Goal: Task Accomplishment & Management: Manage account settings

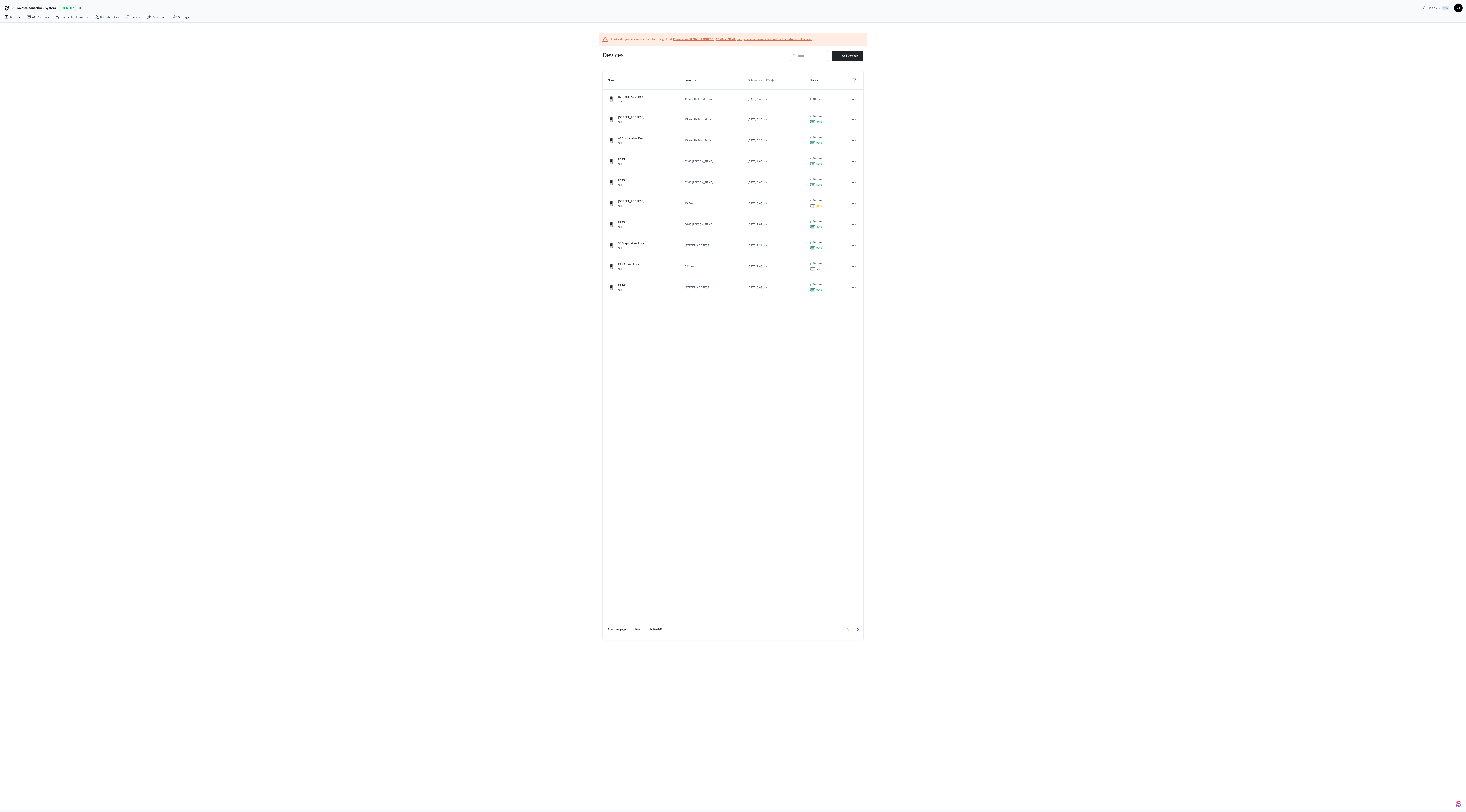
click at [797, 35] on div "Looks like you've exceeded our free usage limit. Please email [EMAIL_ADDRESS][D…" at bounding box center [733, 39] width 267 height 13
click at [801, 54] on input "text" at bounding box center [811, 56] width 28 height 5
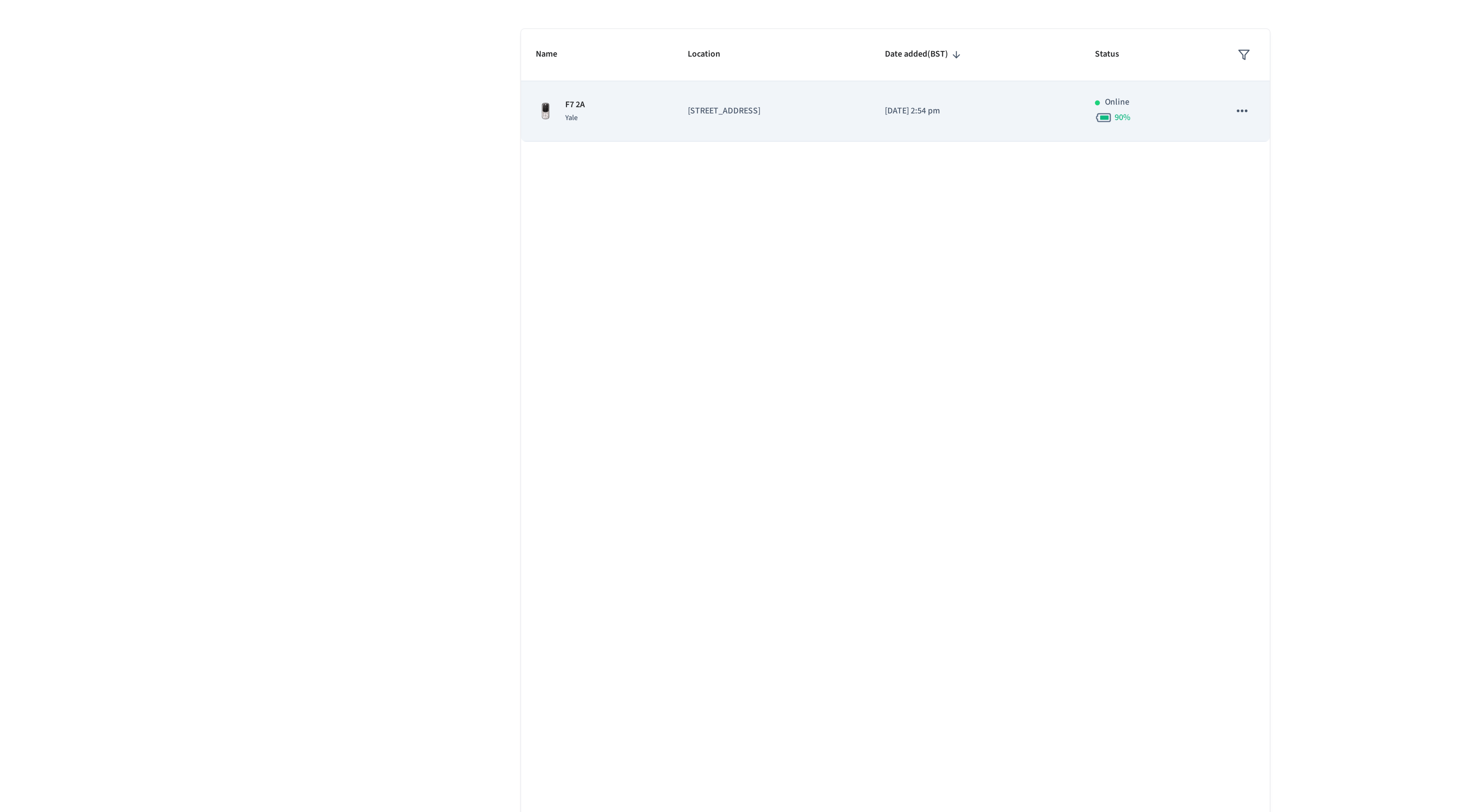
type input "*****"
click at [663, 100] on p "[STREET_ADDRESS]" at bounding box center [690, 100] width 58 height 5
click at [622, 98] on p "F7 2A" at bounding box center [621, 98] width 7 height 5
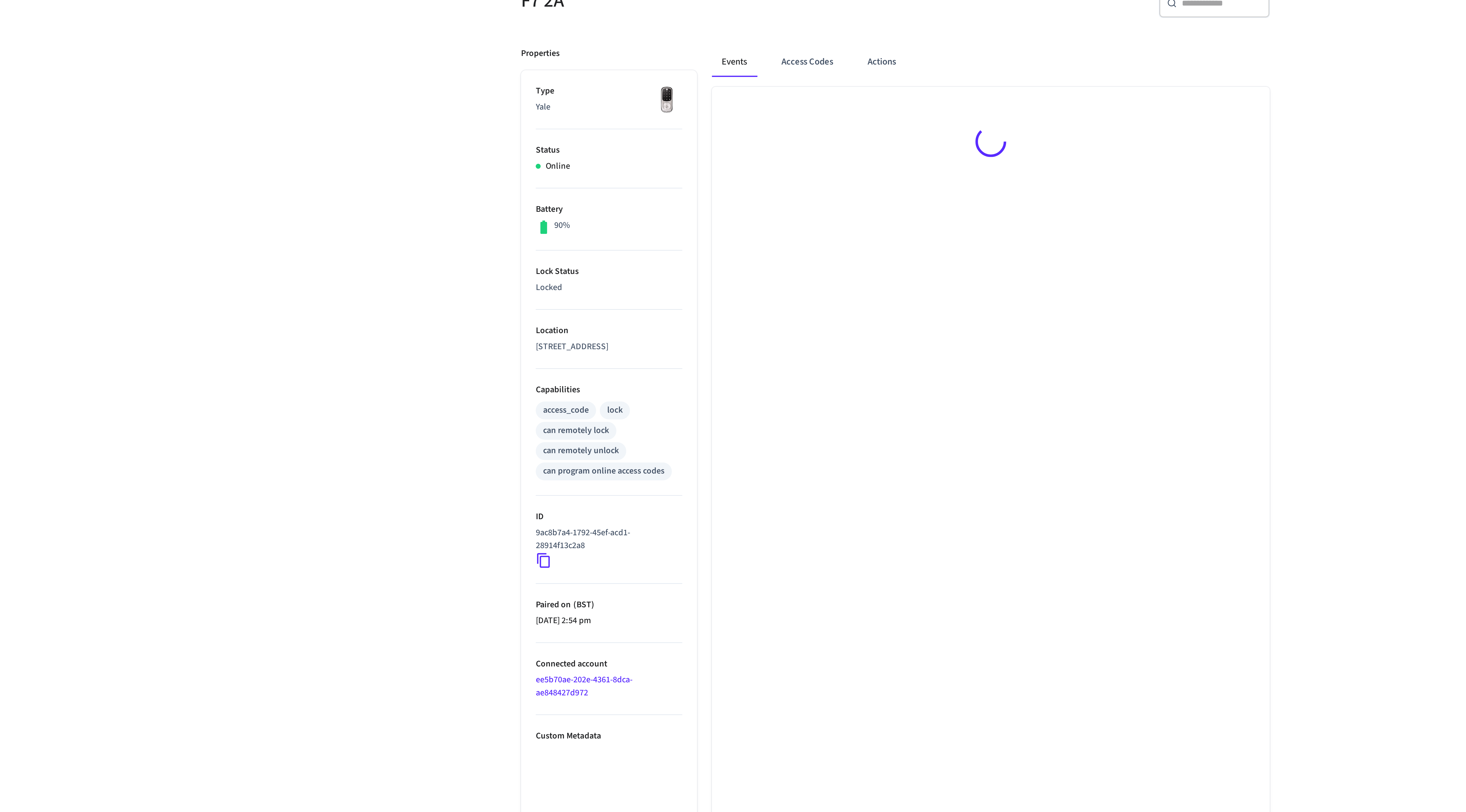
scroll to position [1, 0]
click at [701, 88] on button "Access Codes" at bounding box center [702, 85] width 25 height 10
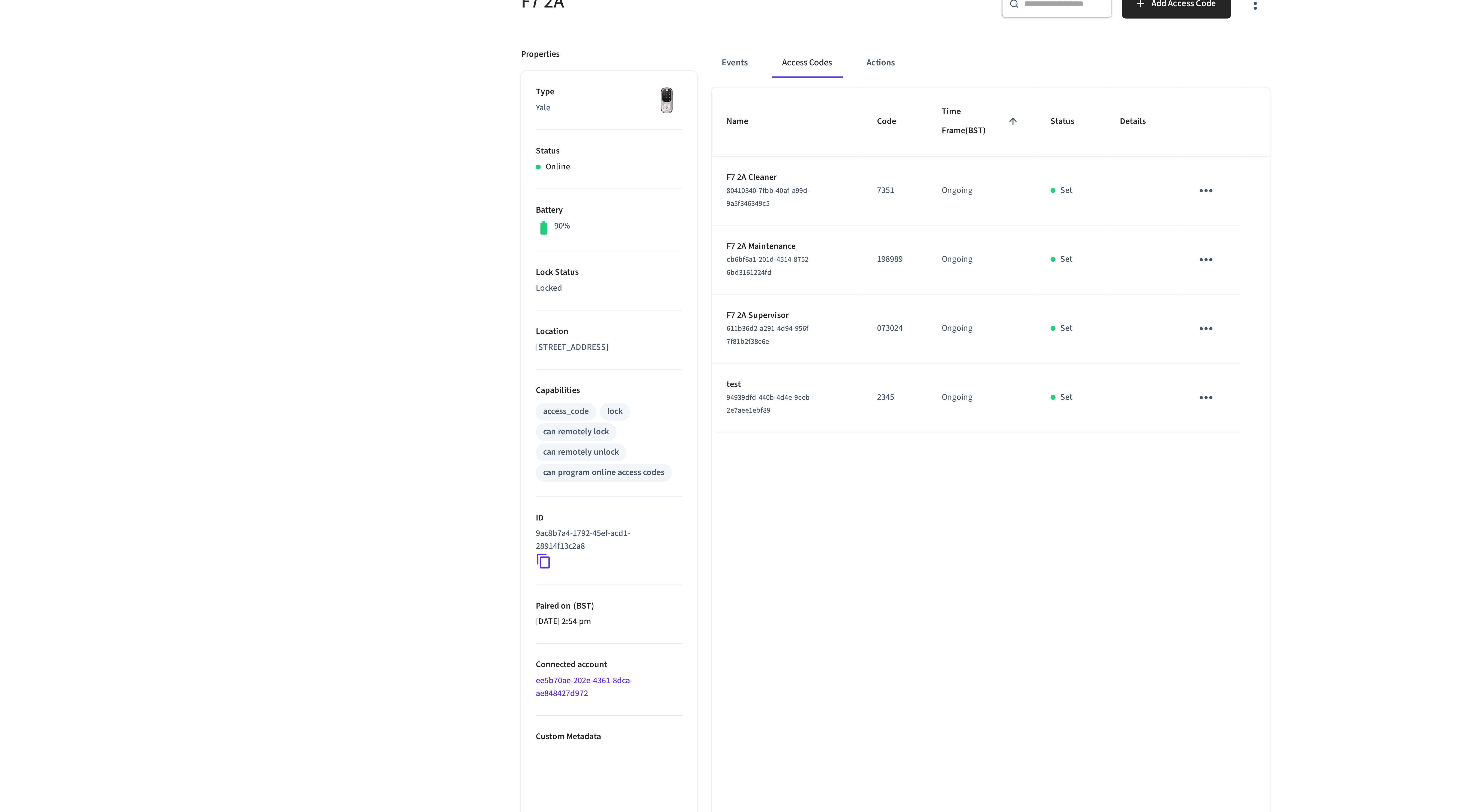
click at [731, 130] on p "7351" at bounding box center [732, 129] width 12 height 5
copy p "7351"
click at [761, 228] on div "Name Code Time Frame (BST) Status Details F7 2A Cleaner 80410340-7fbb-40af-a99d…" at bounding box center [766, 377] width 194 height 568
click at [681, 86] on button "Events" at bounding box center [677, 85] width 16 height 10
